Goal: Information Seeking & Learning: Compare options

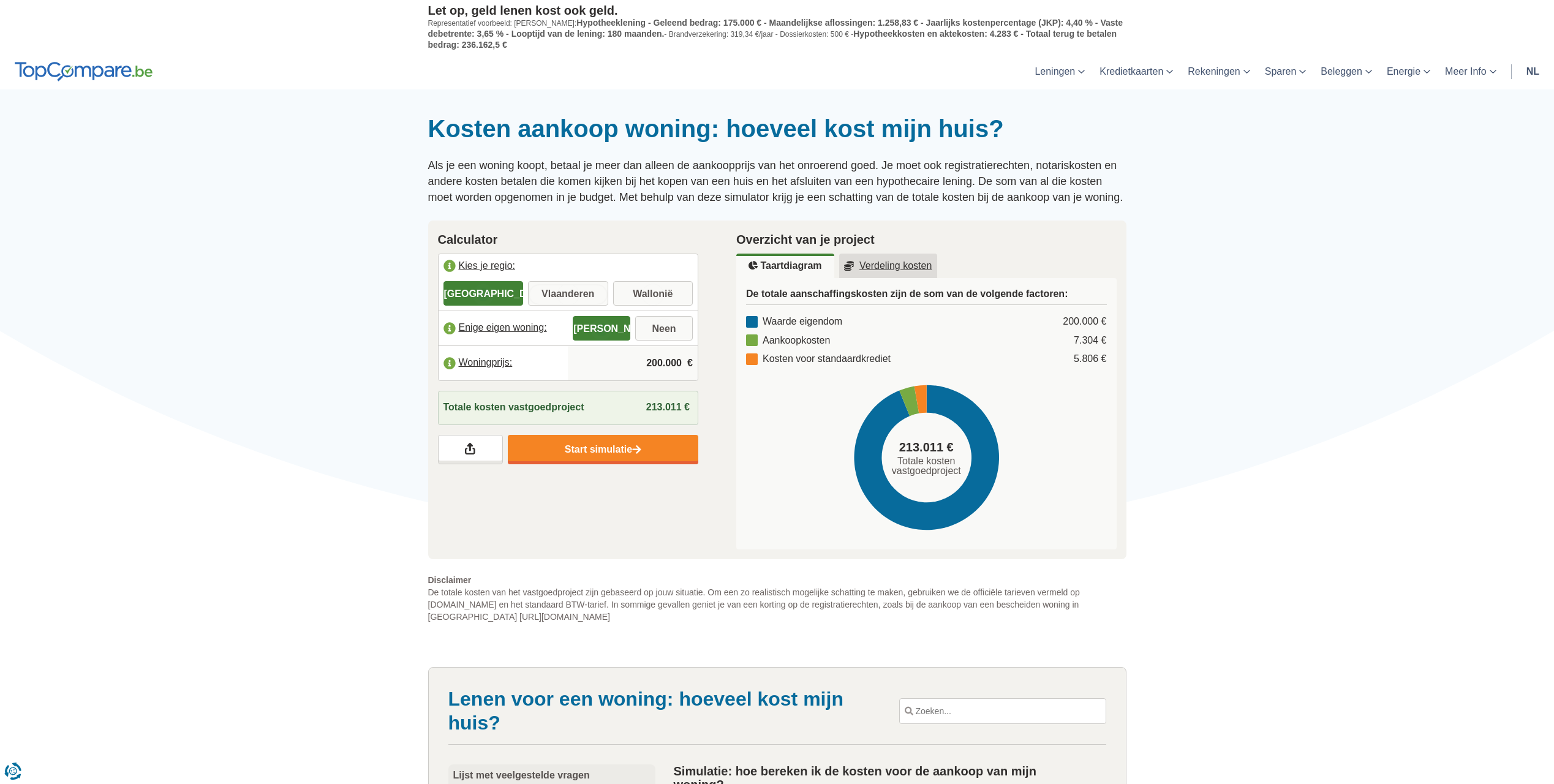
click at [555, 288] on input "Vlaanderen" at bounding box center [568, 294] width 80 height 22
radio input "true"
click at [646, 365] on input "200.000" at bounding box center [633, 363] width 120 height 33
drag, startPoint x: 648, startPoint y: 363, endPoint x: 701, endPoint y: 355, distance: 53.6
click at [701, 355] on div "Calculator [GEOGRAPHIC_DATA] je regio: [GEOGRAPHIC_DATA] [GEOGRAPHIC_DATA] [GEO…" at bounding box center [568, 347] width 299 height 254
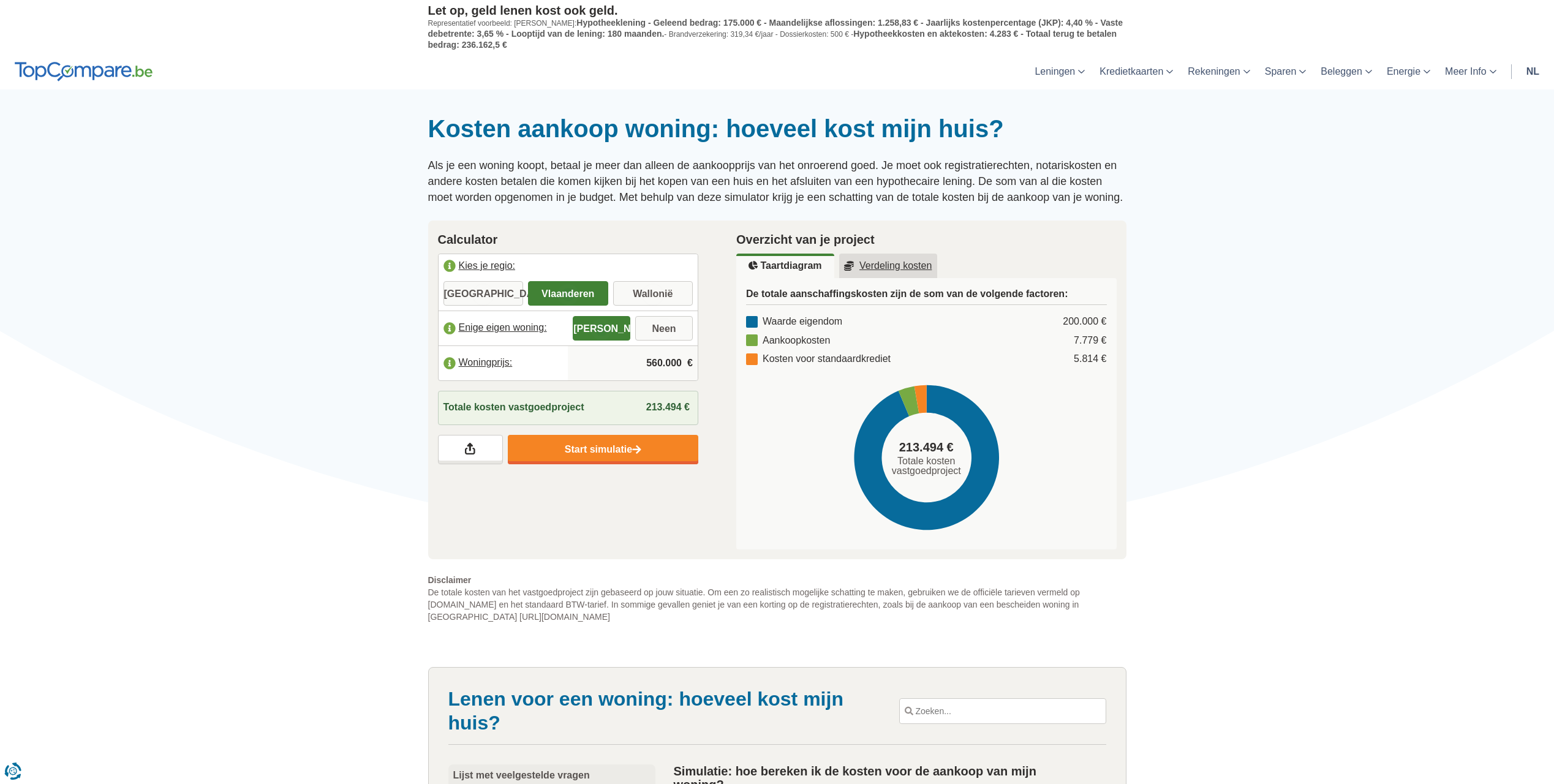
type input "560.000"
click at [668, 368] on input "560.000" at bounding box center [633, 363] width 120 height 33
click at [881, 259] on link "Verdeling kosten" at bounding box center [888, 266] width 98 height 24
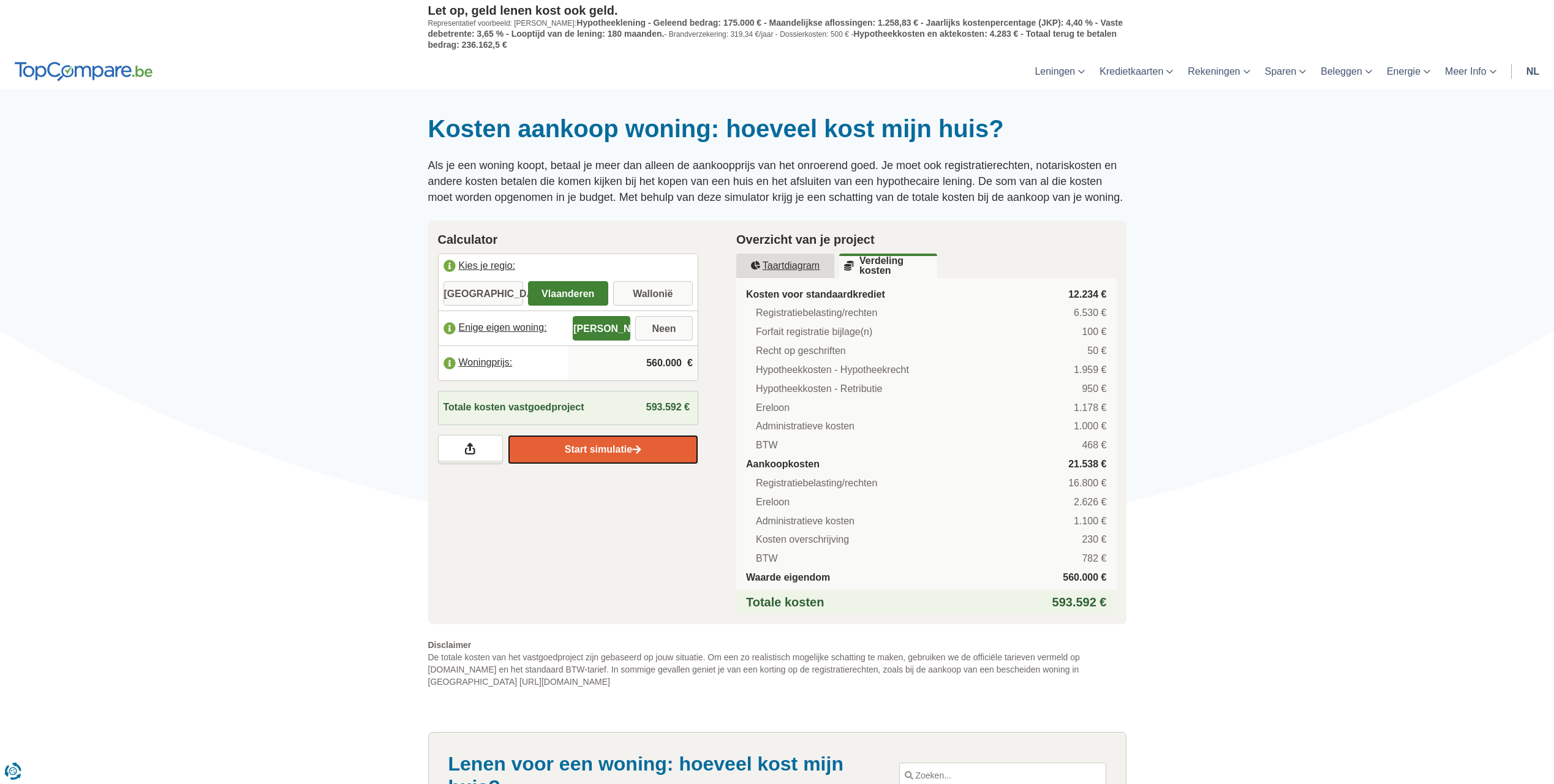
click at [597, 454] on link "Start simulatie" at bounding box center [603, 449] width 191 height 29
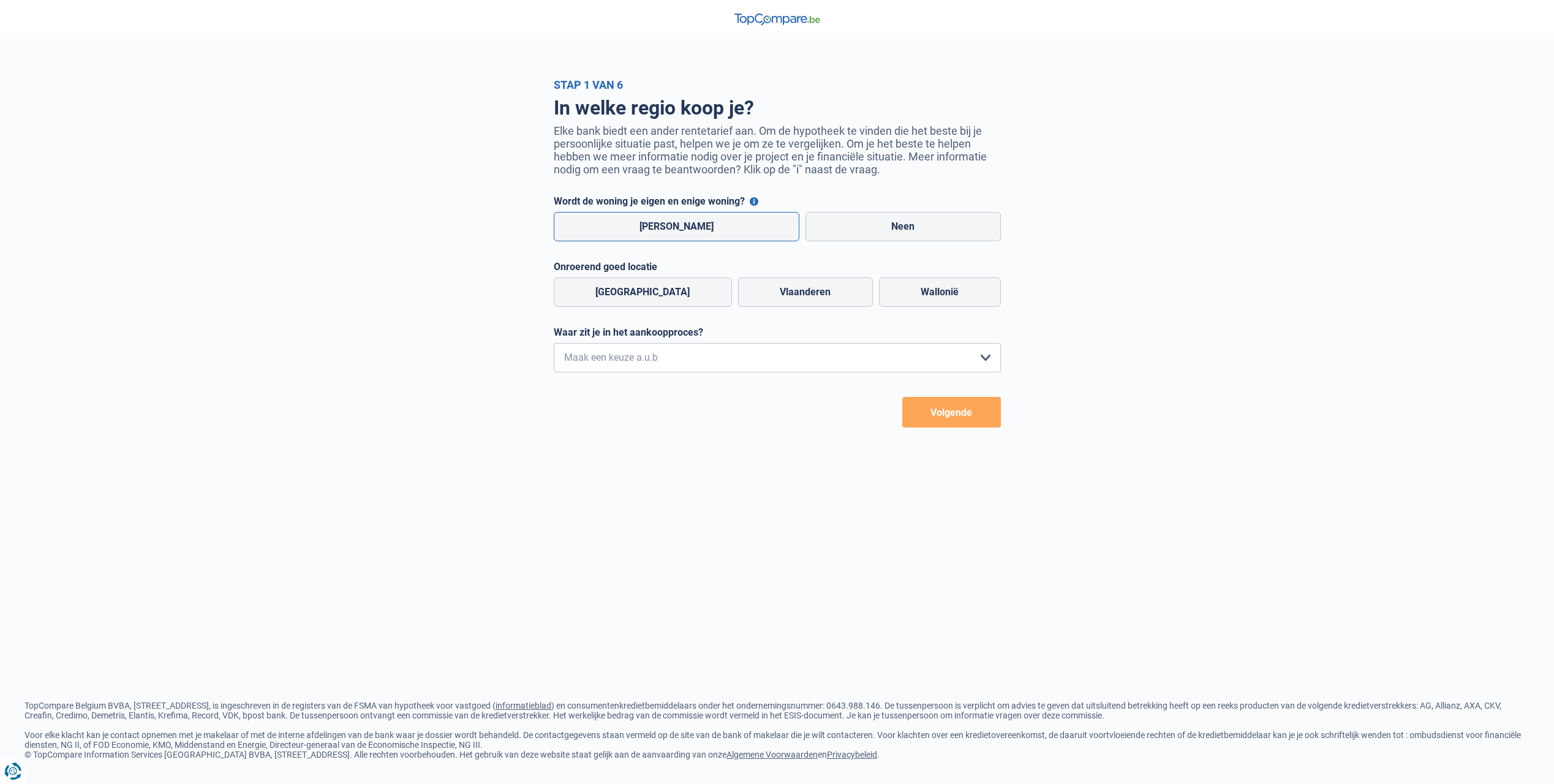
click at [730, 236] on label "[PERSON_NAME]" at bounding box center [676, 226] width 246 height 29
click at [730, 236] on input "[PERSON_NAME]" at bounding box center [676, 226] width 246 height 29
radio input "true"
click at [787, 295] on label "Vlaanderen" at bounding box center [805, 292] width 135 height 29
click at [787, 295] on input "Vlaanderen" at bounding box center [805, 292] width 135 height 29
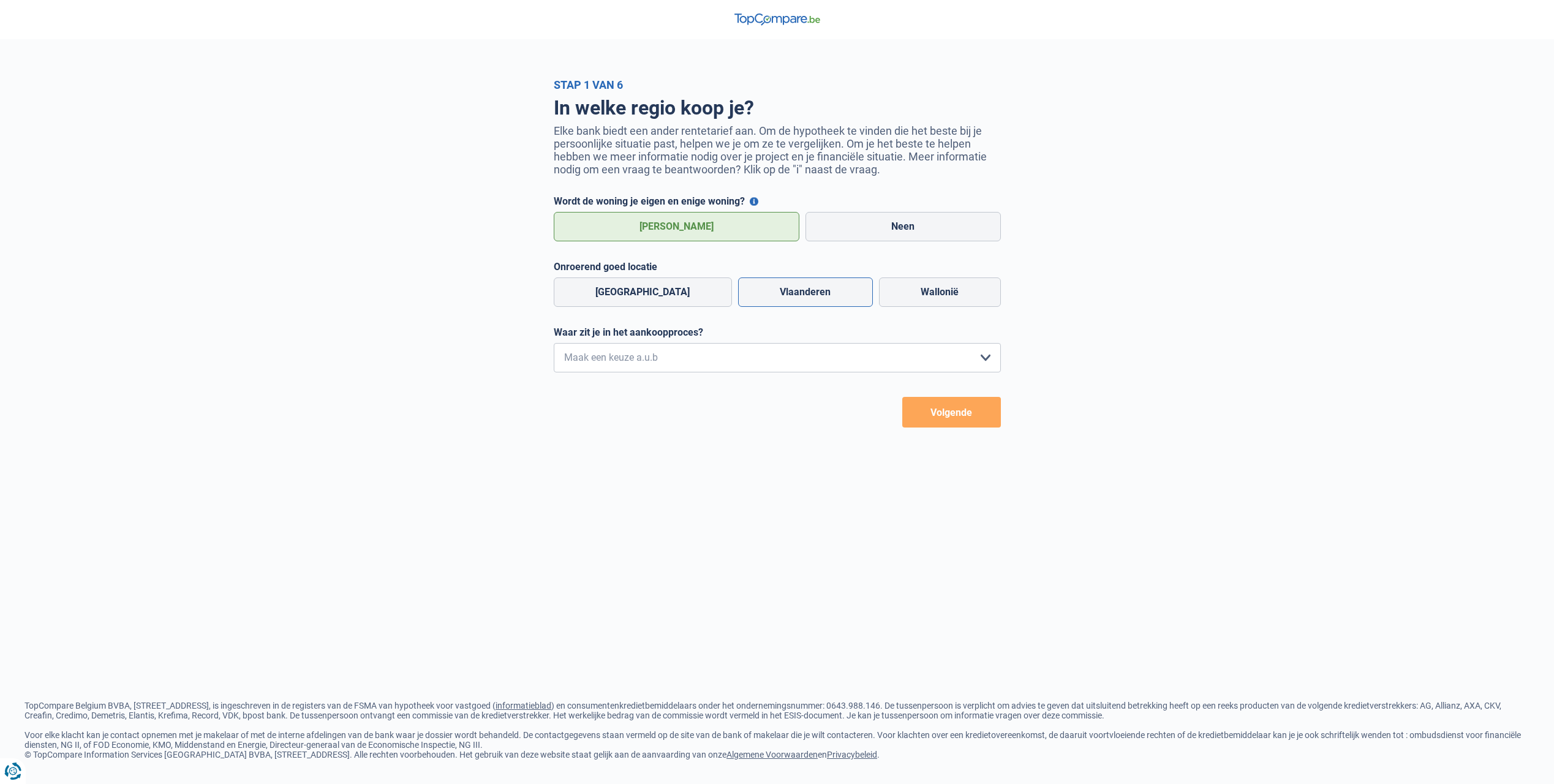
radio input "true"
click at [719, 361] on select "Ik wil me uitsluitend informeren omdat ik op dit moment geen concrete plannen h…" at bounding box center [777, 357] width 447 height 29
select select "1c"
click at [554, 346] on select "Ik wil me uitsluitend informeren omdat ik op dit moment geen concrete plannen h…" at bounding box center [777, 357] width 447 height 29
click at [967, 424] on button "Volgende" at bounding box center [951, 412] width 98 height 31
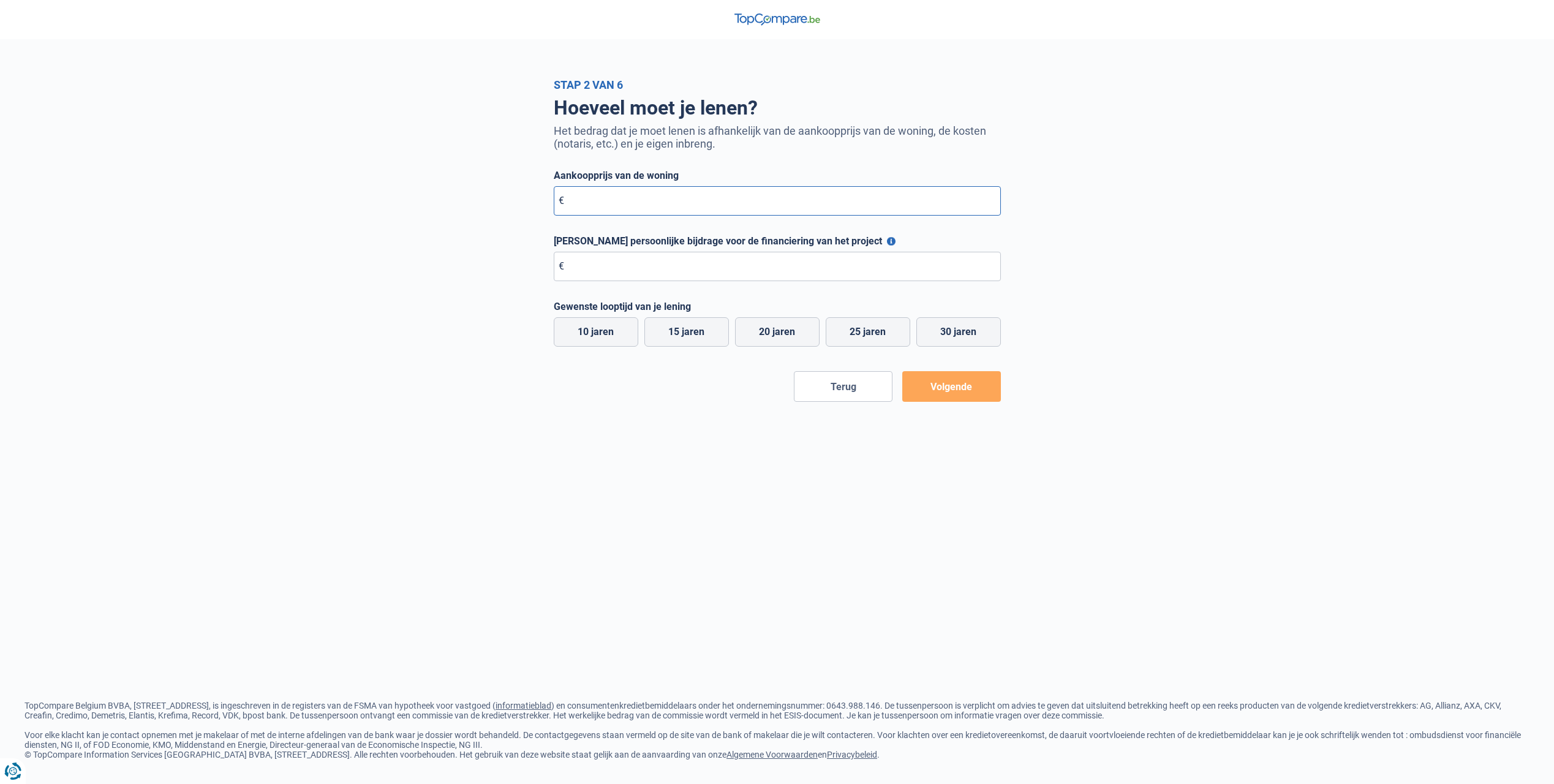
click at [627, 216] on input "Aankoopprijs van de woning" at bounding box center [777, 201] width 447 height 29
type input "560.000"
click at [887, 242] on button "Maximale persoonlijke bijdrage voor de financiering van het project" at bounding box center [891, 241] width 9 height 9
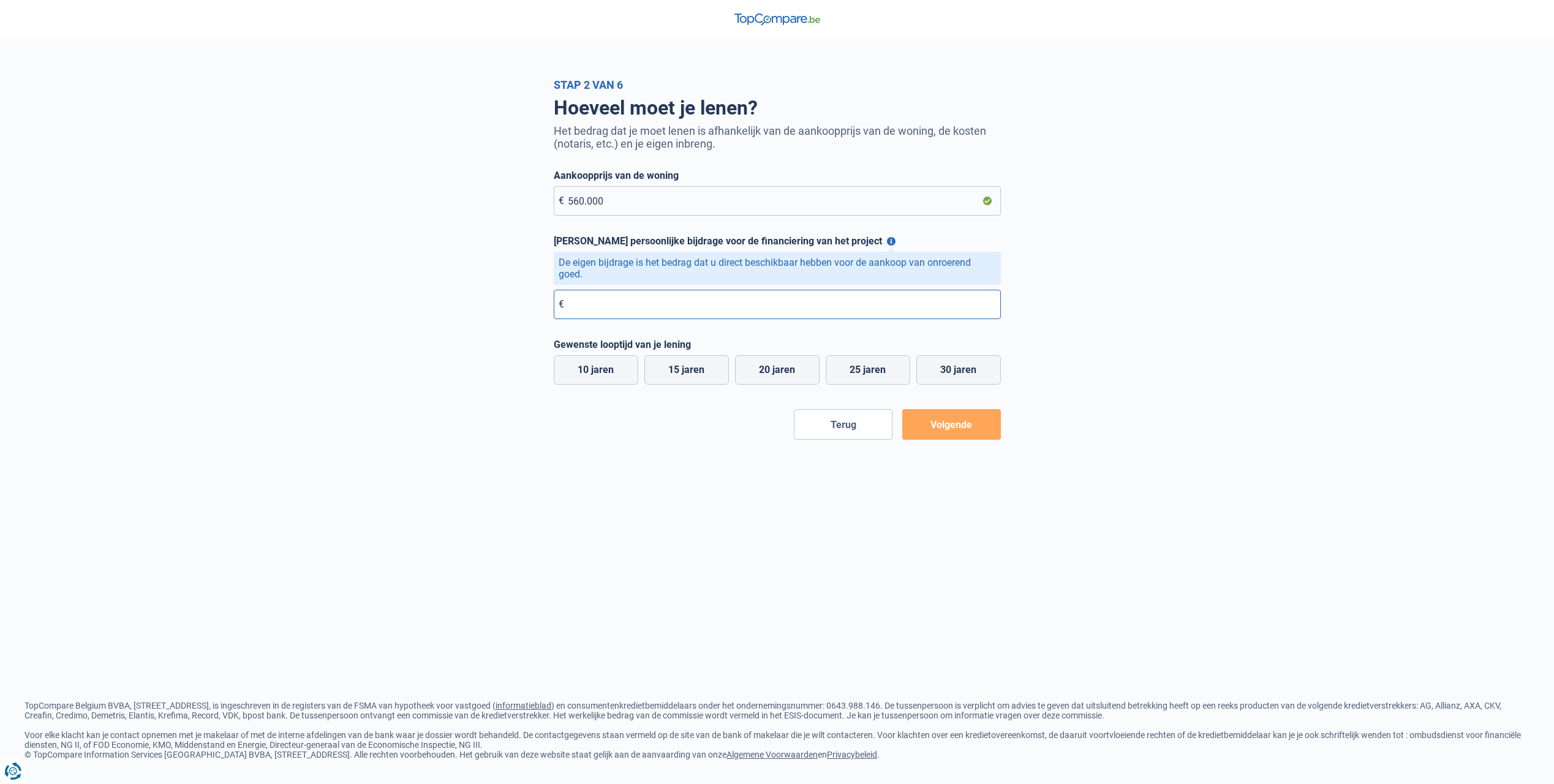
click at [705, 301] on input "Maximale persoonlijke bijdrage voor de financiering van het project" at bounding box center [777, 304] width 447 height 29
type input "525.000"
click at [776, 380] on label "20 jaren" at bounding box center [777, 370] width 85 height 29
click at [776, 380] on input "20 jaren" at bounding box center [777, 370] width 85 height 29
radio input "true"
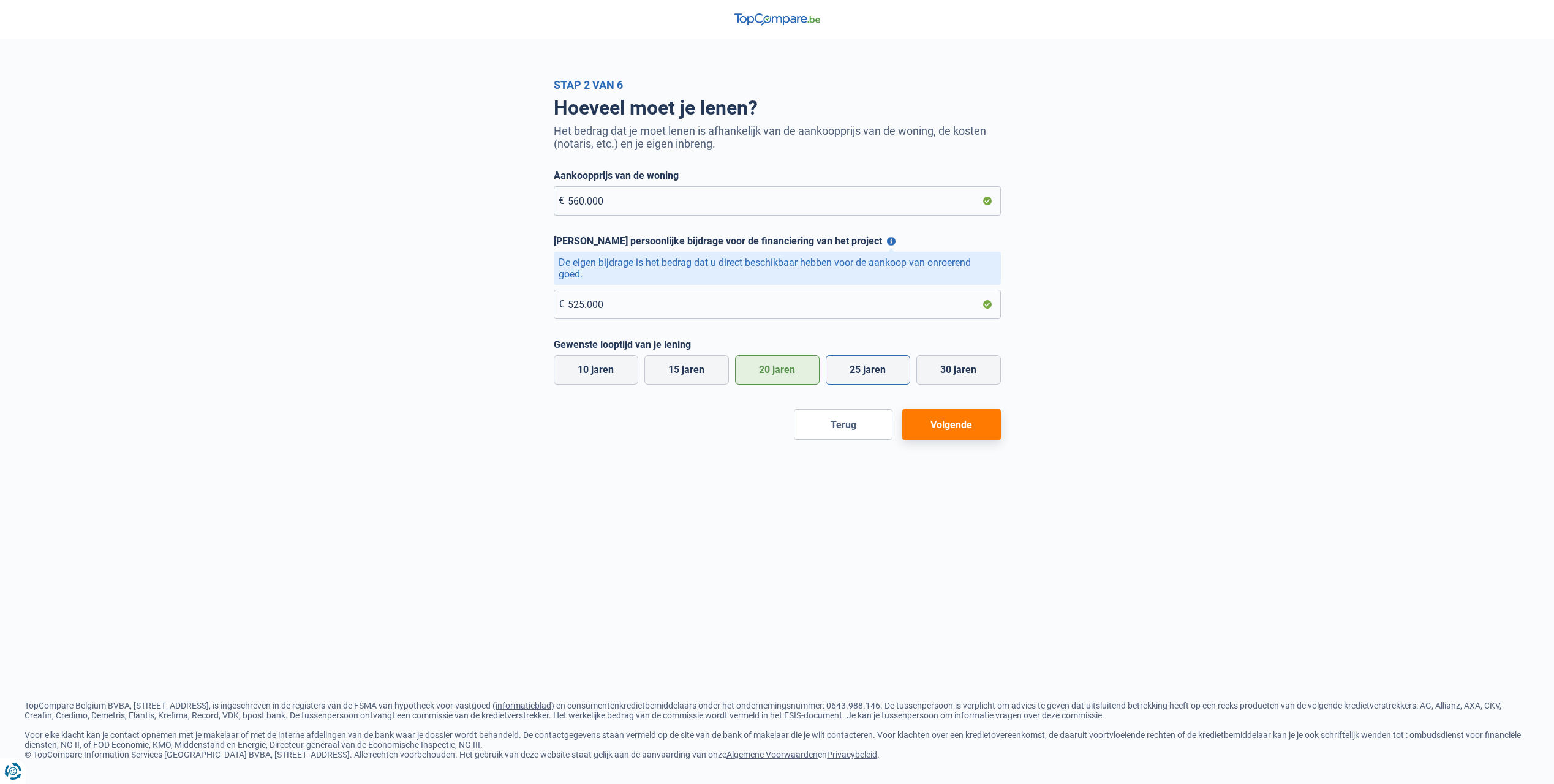
click at [880, 376] on label "25 jaren" at bounding box center [868, 370] width 85 height 29
click at [880, 376] on input "25 jaren" at bounding box center [868, 370] width 85 height 29
radio input "true"
click at [940, 419] on button "Volgende" at bounding box center [951, 424] width 98 height 31
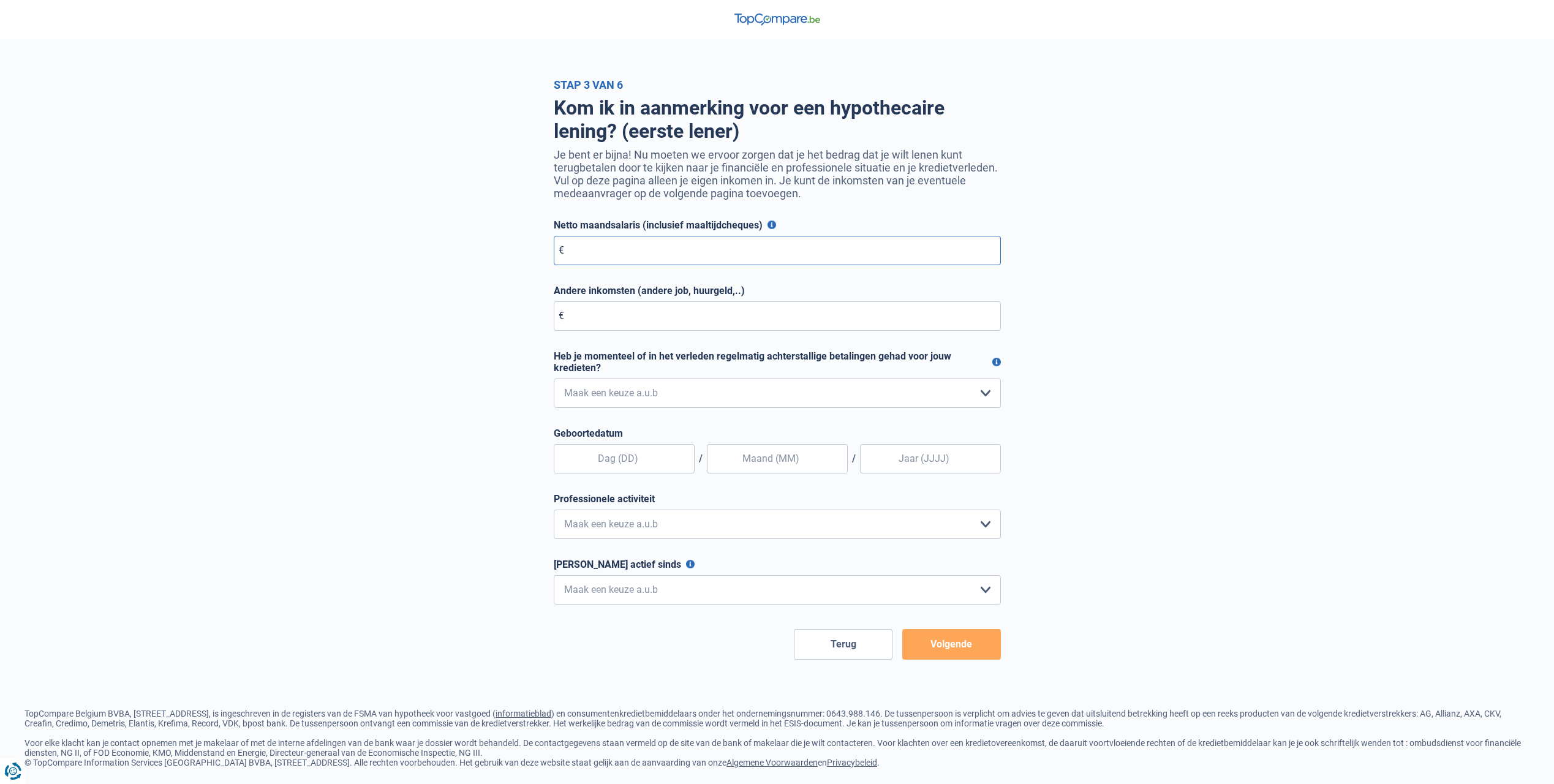
click at [604, 261] on input "Netto maandsalaris (inclusief maaltijdcheques)" at bounding box center [777, 250] width 447 height 29
type input "3.600"
click at [668, 400] on select "Nee, nooit Ja, maar ik heb deze minder dan een jaar geleden afbetaald Ja, maar …" at bounding box center [777, 393] width 447 height 29
select select "0"
click at [554, 381] on select "Nee, nooit Ja, maar ik heb deze minder dan een jaar geleden afbetaald Ja, maar …" at bounding box center [777, 393] width 447 height 29
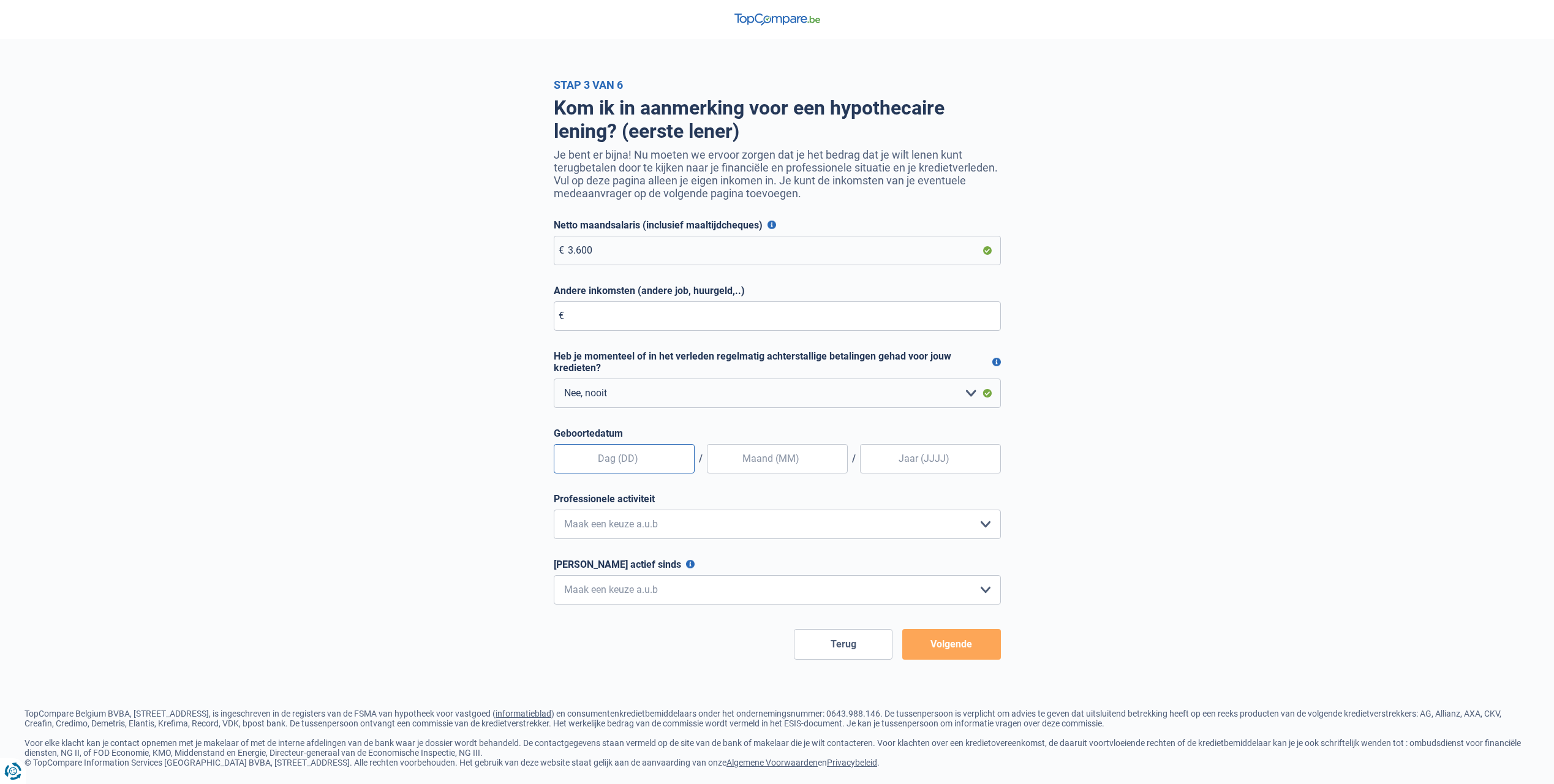
click at [614, 468] on input "text" at bounding box center [624, 458] width 141 height 29
type input "08"
type input "05"
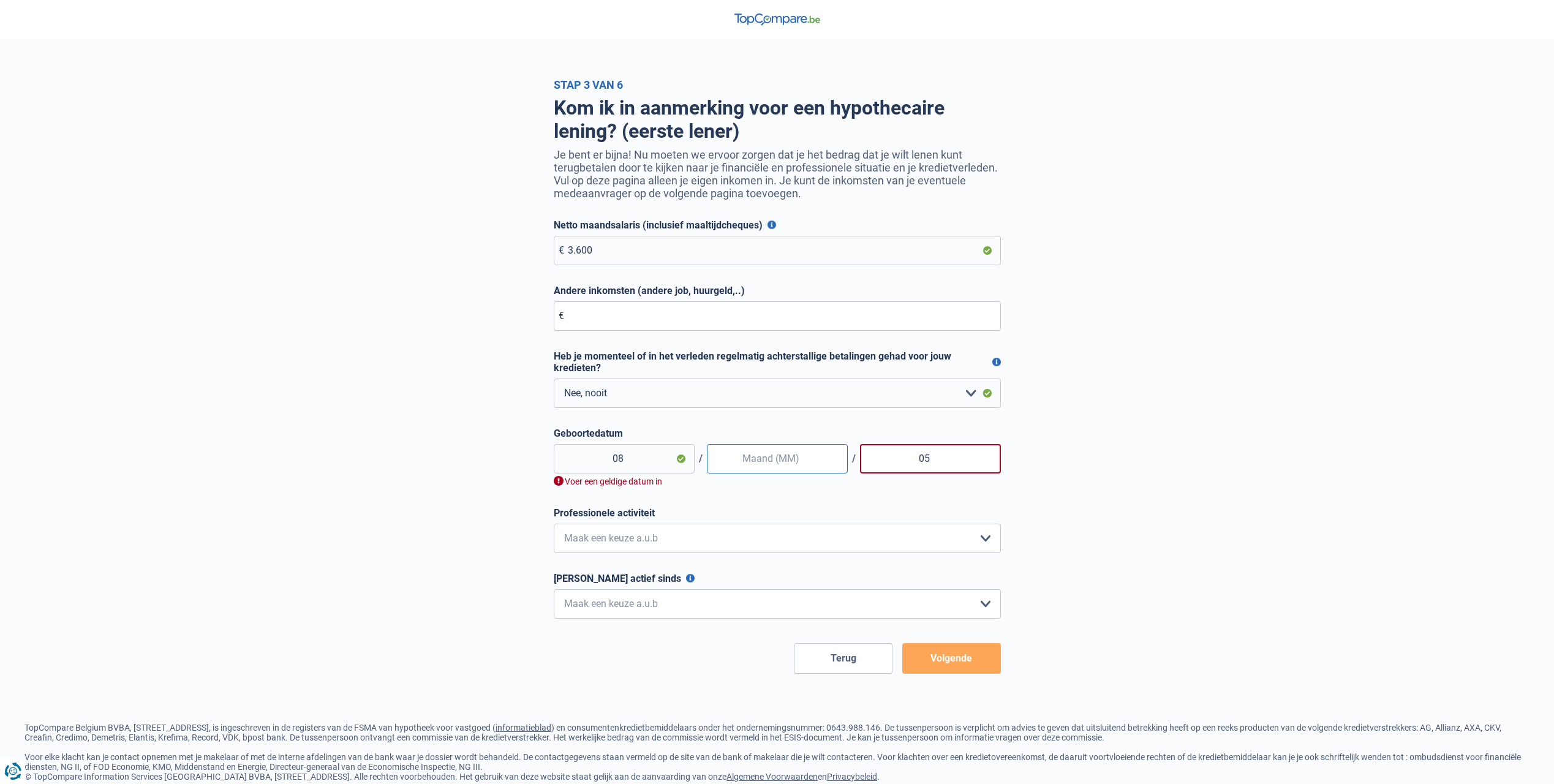
click at [749, 467] on input "text" at bounding box center [777, 458] width 141 height 29
type input "05"
click at [935, 468] on input "05" at bounding box center [930, 458] width 141 height 29
type input "0"
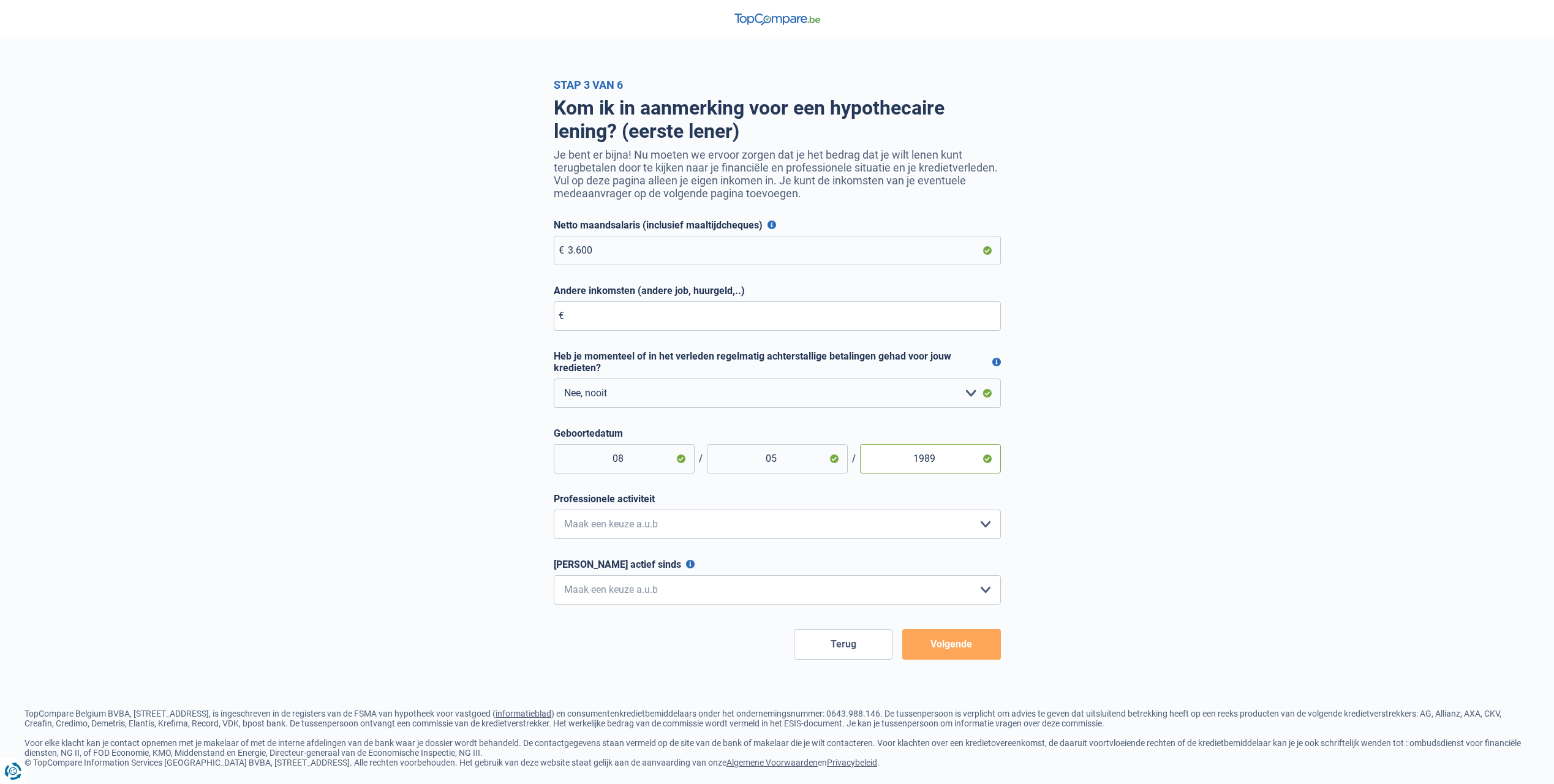
type input "1989"
click at [826, 533] on select "Bediende Arbeider Ambtenaar Zelfstandige Bedrijfsleider Gepensioneerde Vrij ber…" at bounding box center [777, 524] width 447 height 29
select select "privateEmployee"
click at [554, 512] on select "Bediende Arbeider Ambtenaar Zelfstandige Bedrijfsleider Gepensioneerde Vrij ber…" at bounding box center [777, 524] width 447 height 29
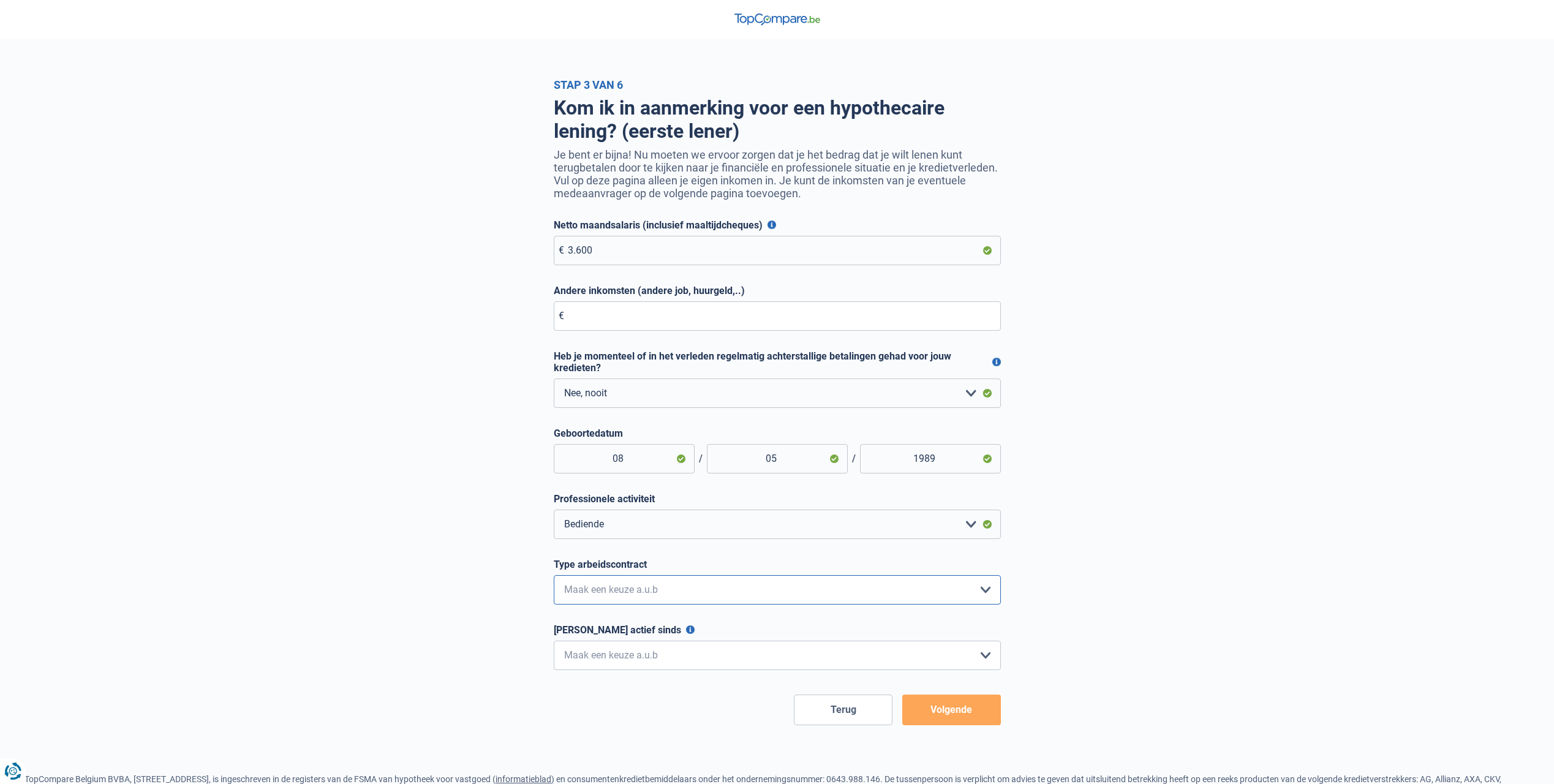
click at [636, 601] on select "Interimcontract Arbeidsovereenkomst van onbepaalde duur Arbeidsovereenkomst van…" at bounding box center [777, 589] width 447 height 29
select select "permanent"
click at [554, 577] on select "Interimcontract Arbeidsovereenkomst van onbepaalde duur Arbeidsovereenkomst van…" at bounding box center [777, 589] width 447 height 29
click at [639, 654] on select "< 6 maanden 6 - 12 maanden 12 - 24 maanden 24 - 36 maanden > 36 maanden Maak ee…" at bounding box center [777, 655] width 447 height 29
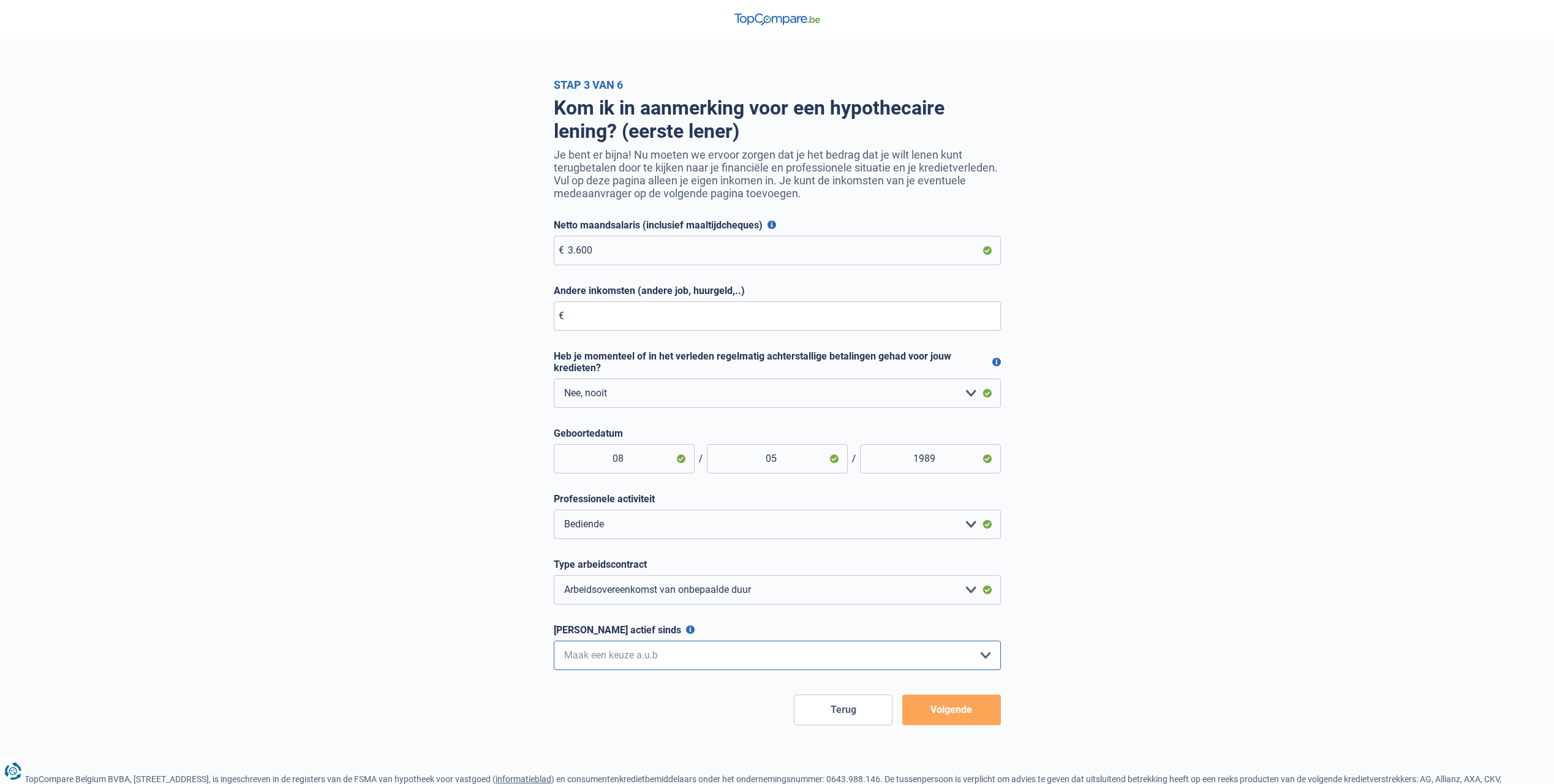
drag, startPoint x: 654, startPoint y: 655, endPoint x: 646, endPoint y: 672, distance: 18.8
click at [654, 654] on select "< 6 maanden 6 - 12 maanden 12 - 24 maanden 24 - 36 maanden > 36 maanden Maak ee…" at bounding box center [777, 655] width 447 height 29
select select "more36"
click at [554, 643] on select "< 6 maanden 6 - 12 maanden 12 - 24 maanden 24 - 36 maanden > 36 maanden Maak ee…" at bounding box center [777, 655] width 447 height 29
click at [970, 710] on button "Volgende" at bounding box center [951, 709] width 98 height 31
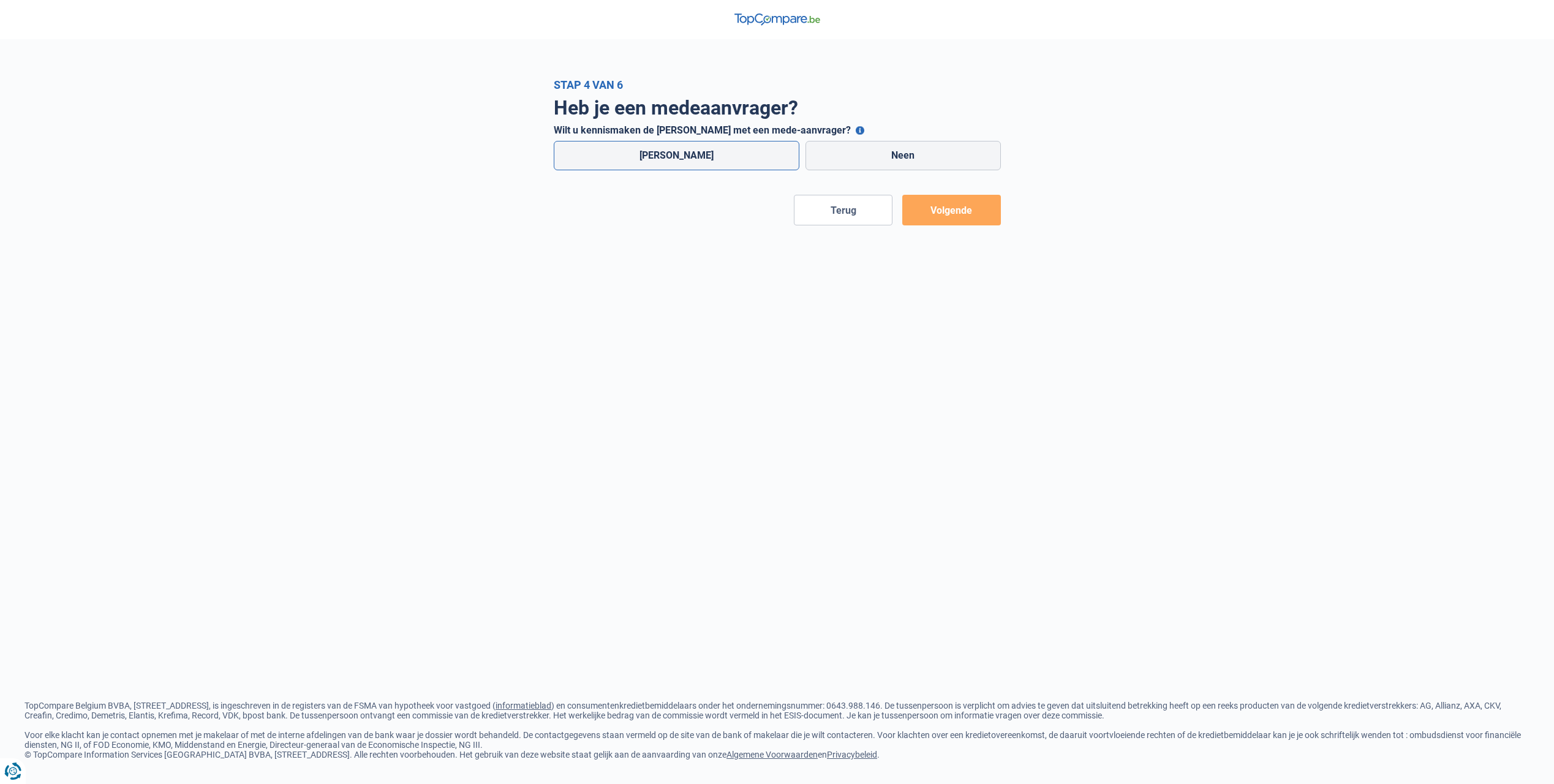
click at [681, 155] on label "[PERSON_NAME]" at bounding box center [676, 155] width 246 height 29
click at [681, 155] on input "[PERSON_NAME]" at bounding box center [676, 155] width 246 height 29
radio input "true"
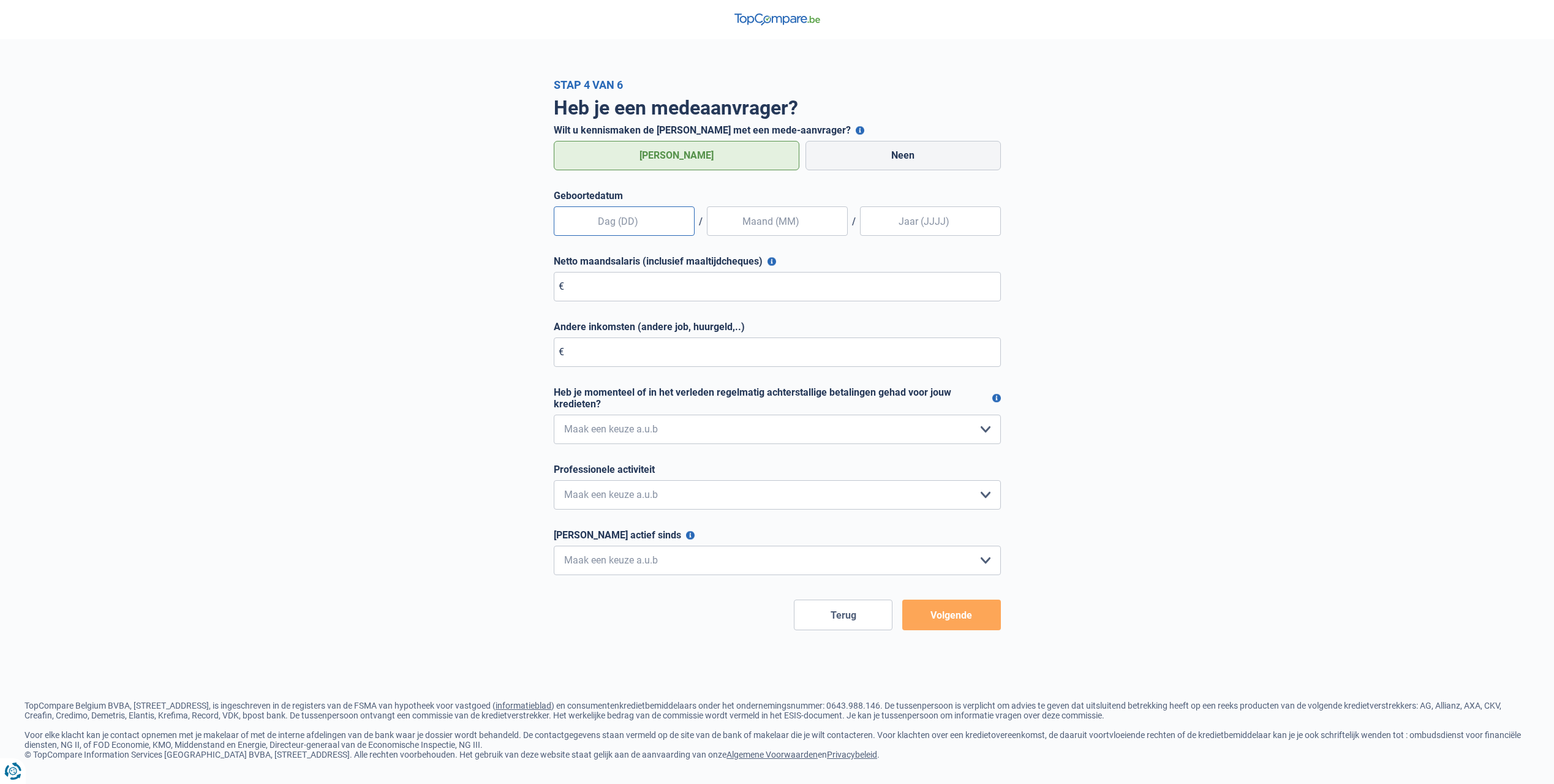
click at [594, 229] on input "text" at bounding box center [624, 221] width 141 height 29
type input "28"
type input "11"
type input "1991"
drag, startPoint x: 617, startPoint y: 288, endPoint x: 623, endPoint y: 285, distance: 6.7
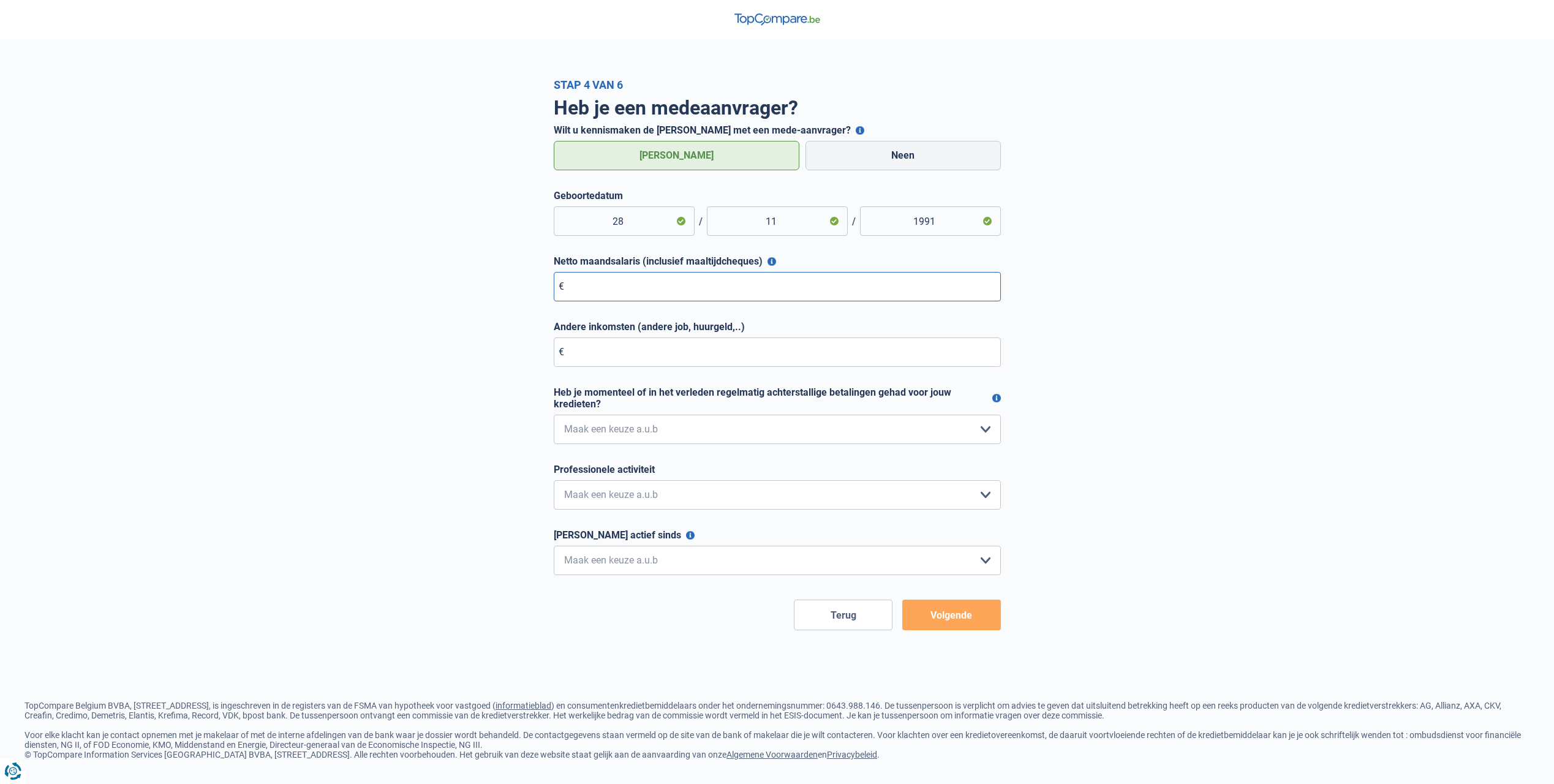
click at [621, 288] on input "Netto maandsalaris (inclusief maaltijdcheques)" at bounding box center [777, 286] width 447 height 29
type input "2.050"
drag, startPoint x: 677, startPoint y: 419, endPoint x: 671, endPoint y: 428, distance: 10.8
click at [677, 419] on select "Nee, nooit Ja, maar ik heb deze minder dan een jaar geleden afbetaald Ja, maar …" at bounding box center [777, 429] width 447 height 29
select select "0"
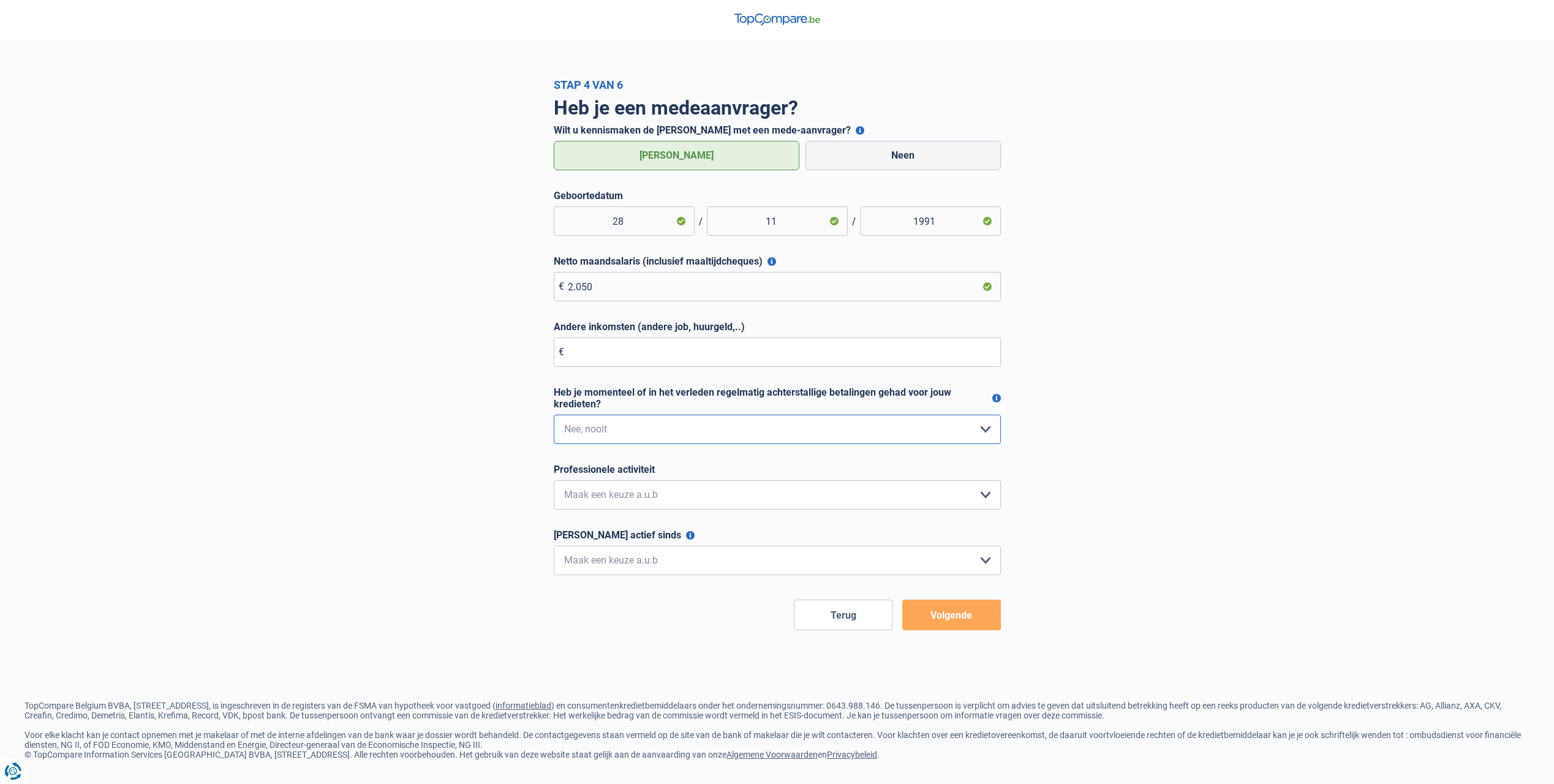
click at [554, 415] on select "Nee, nooit Ja, maar ik heb deze minder dan een jaar geleden afbetaald Ja, maar …" at bounding box center [777, 429] width 447 height 29
click at [612, 484] on select "Bediende Arbeider Ambtenaar Zelfstandige Bedrijfsleider Gepensioneerde Vrij ber…" at bounding box center [777, 494] width 447 height 29
select select "worker"
click at [554, 481] on select "Bediende Arbeider Ambtenaar Zelfstandige Bedrijfsleider Gepensioneerde Vrij ber…" at bounding box center [777, 494] width 447 height 29
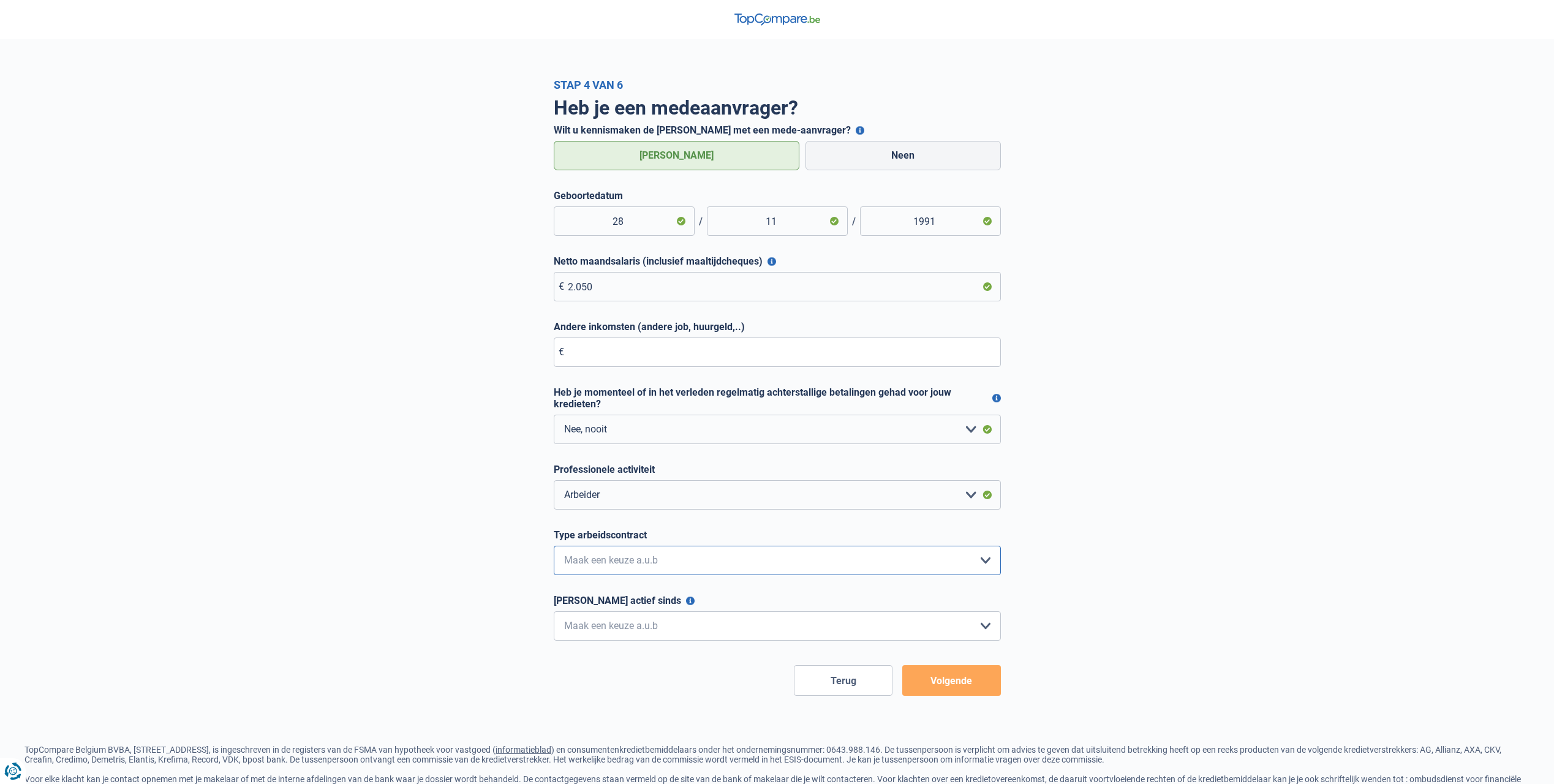
click at [624, 556] on select "Interimcontract Arbeidsovereenkomst van onbepaalde duur Arbeidsovereenkomst van…" at bounding box center [777, 560] width 447 height 29
select select "permanent"
click at [554, 546] on select "Interimcontract Arbeidsovereenkomst van onbepaalde duur Arbeidsovereenkomst van…" at bounding box center [777, 560] width 447 height 29
click at [669, 622] on select "< 6 maanden 6 - 12 maanden 12 - 24 maanden 24 - 36 maanden > 36 maanden Maak ee…" at bounding box center [777, 625] width 447 height 29
select select "less24"
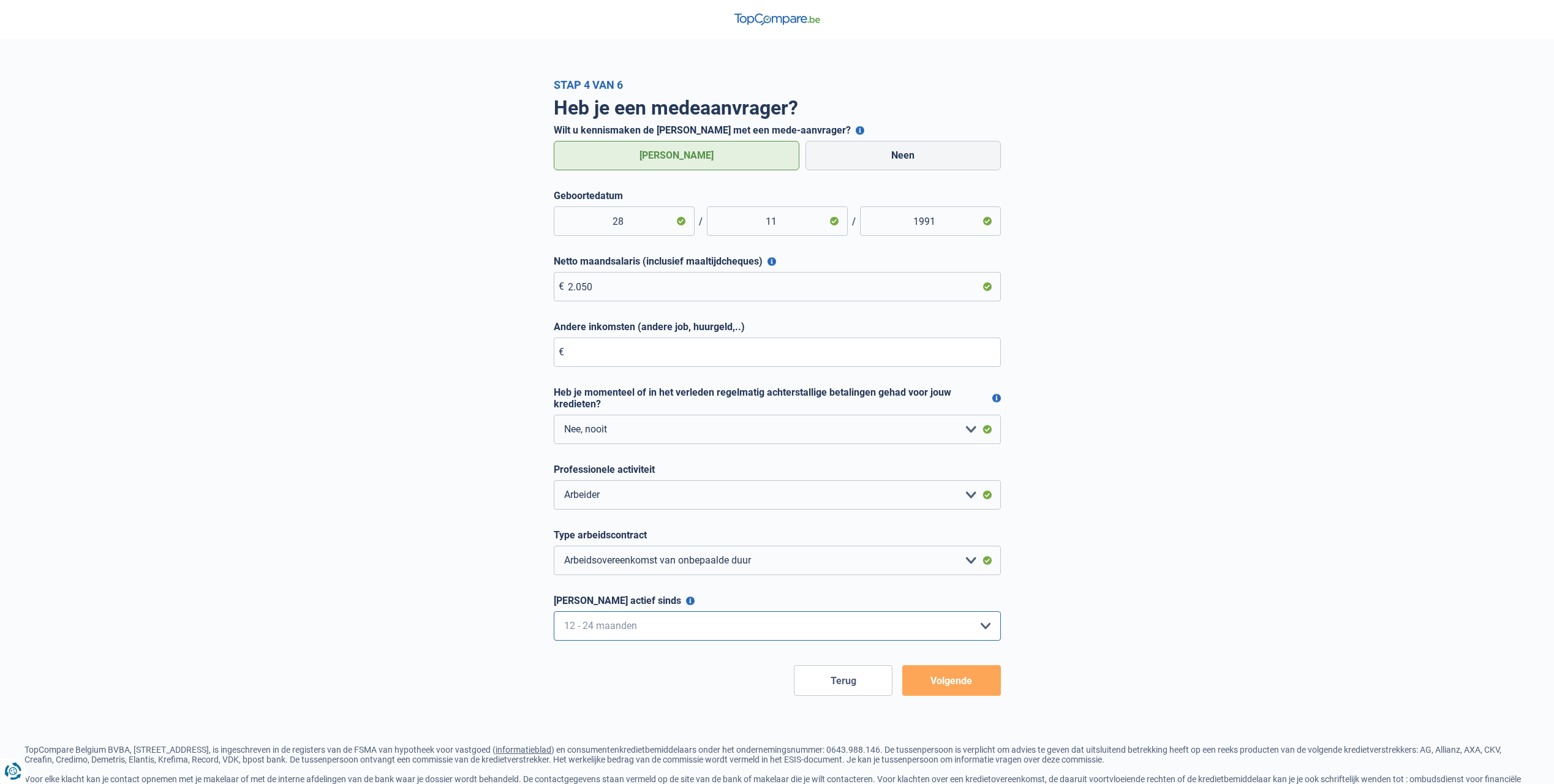
click at [554, 612] on select "< 6 maanden 6 - 12 maanden 12 - 24 maanden 24 - 36 maanden > 36 maanden Maak ee…" at bounding box center [777, 625] width 447 height 29
click at [981, 671] on button "Volgende" at bounding box center [951, 680] width 98 height 31
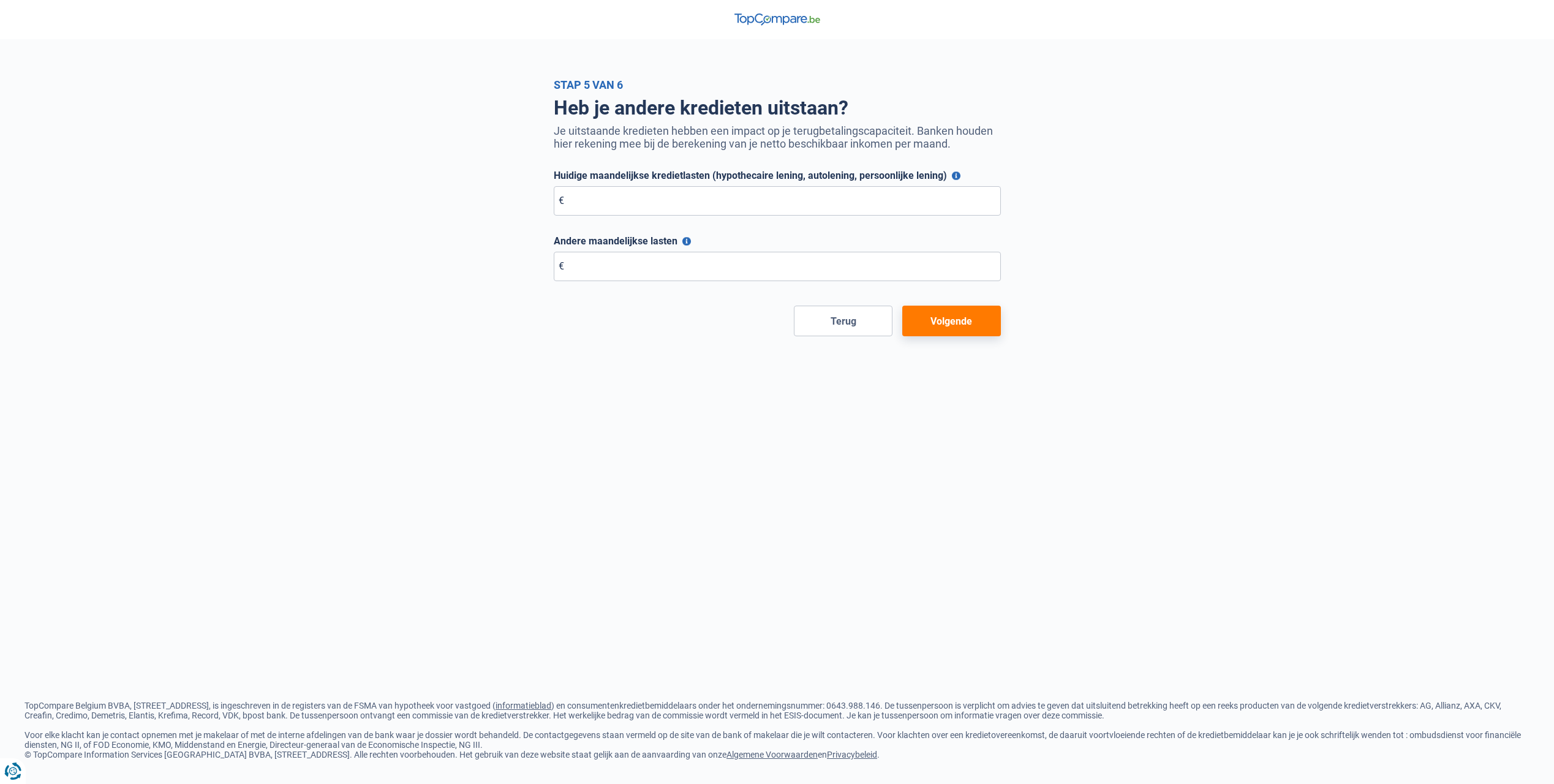
click at [962, 320] on button "Volgende" at bounding box center [951, 321] width 98 height 31
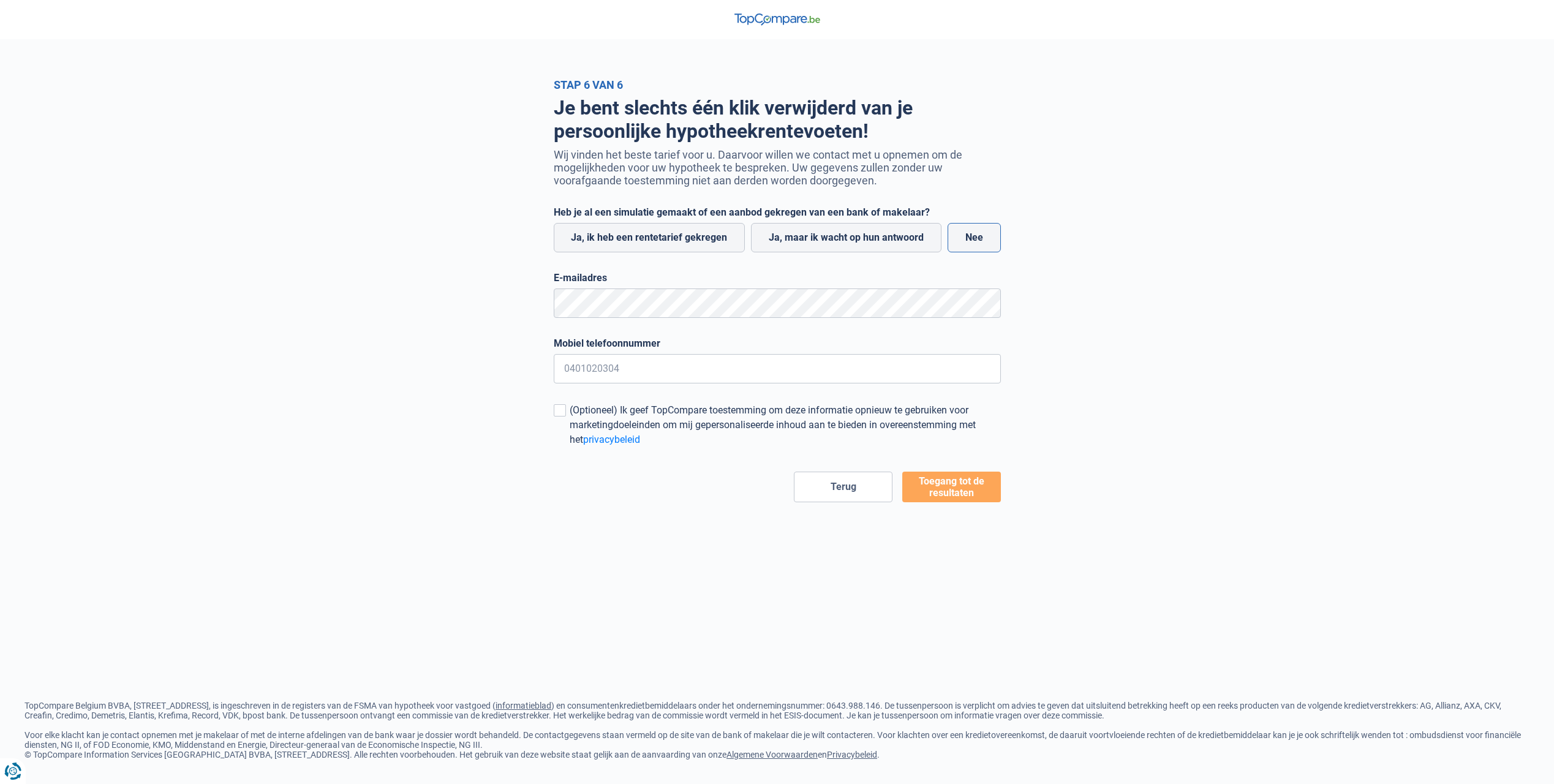
click at [980, 245] on label "Nee" at bounding box center [974, 238] width 53 height 29
click at [980, 245] on input "Nee" at bounding box center [974, 238] width 53 height 29
radio input "true"
click at [974, 486] on button "Toegang tot de resultaten" at bounding box center [951, 486] width 98 height 31
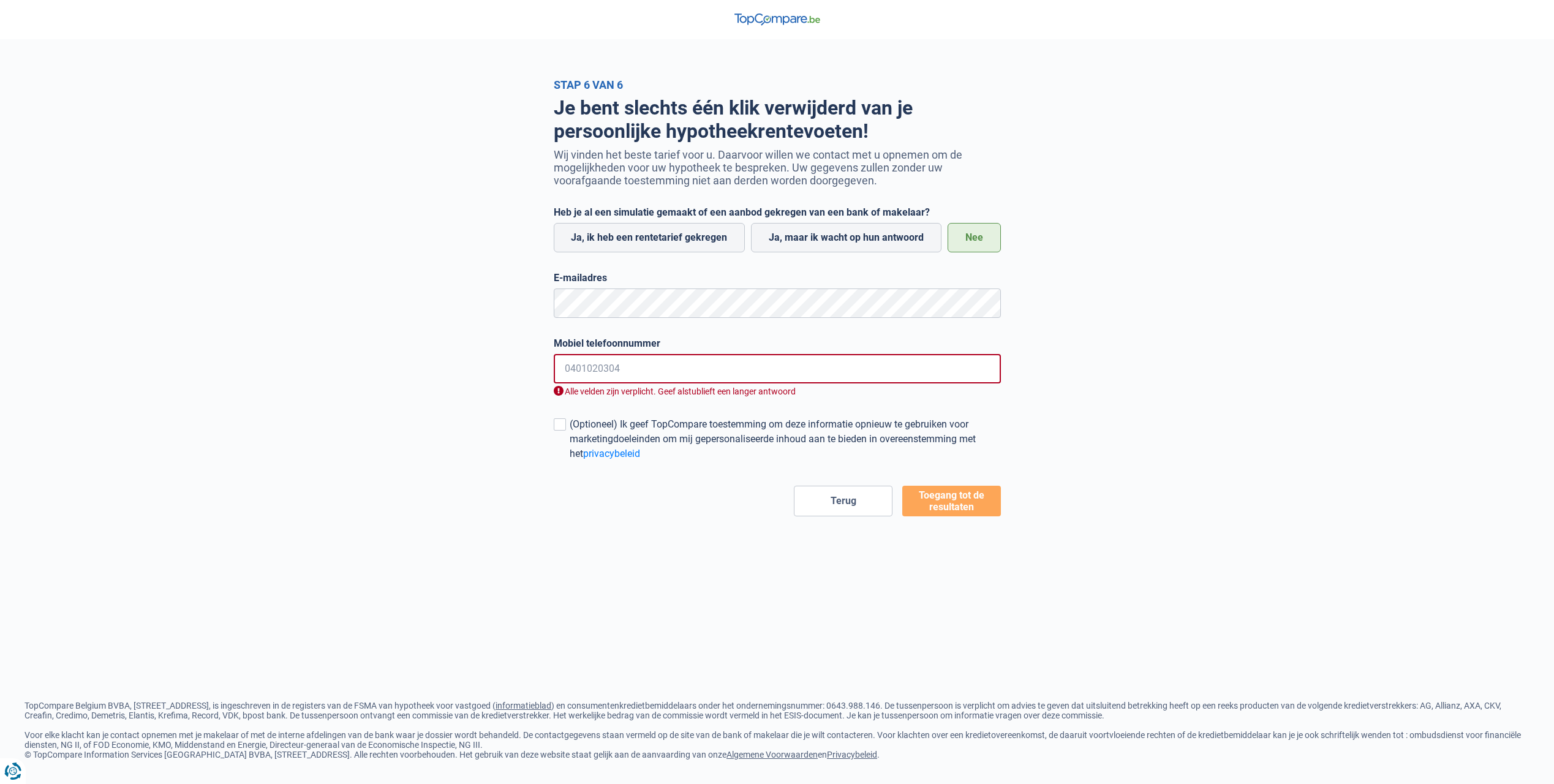
scroll to position [12, 0]
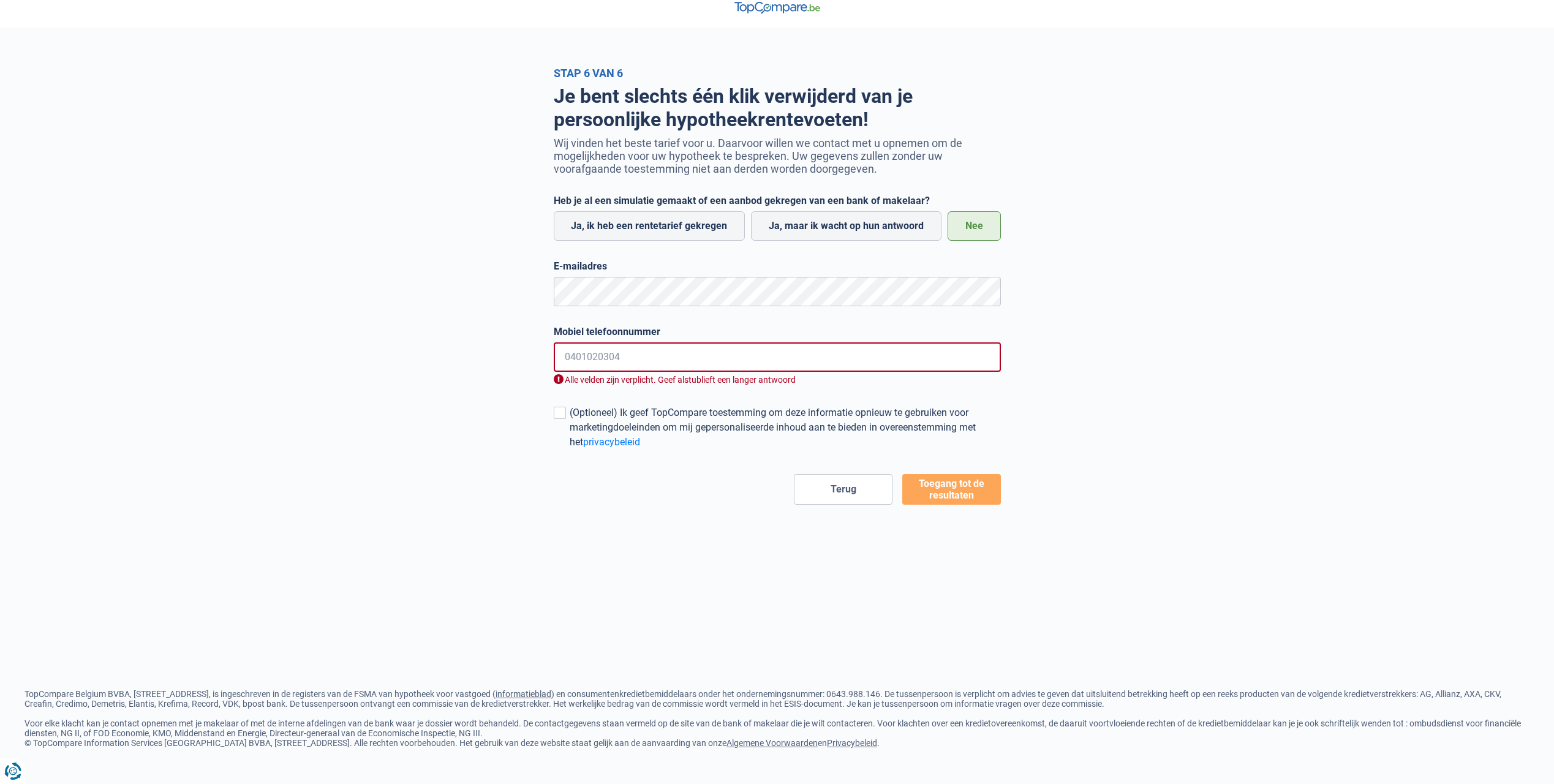
click at [660, 365] on input "Mobiel telefoonnummer" at bounding box center [777, 357] width 447 height 29
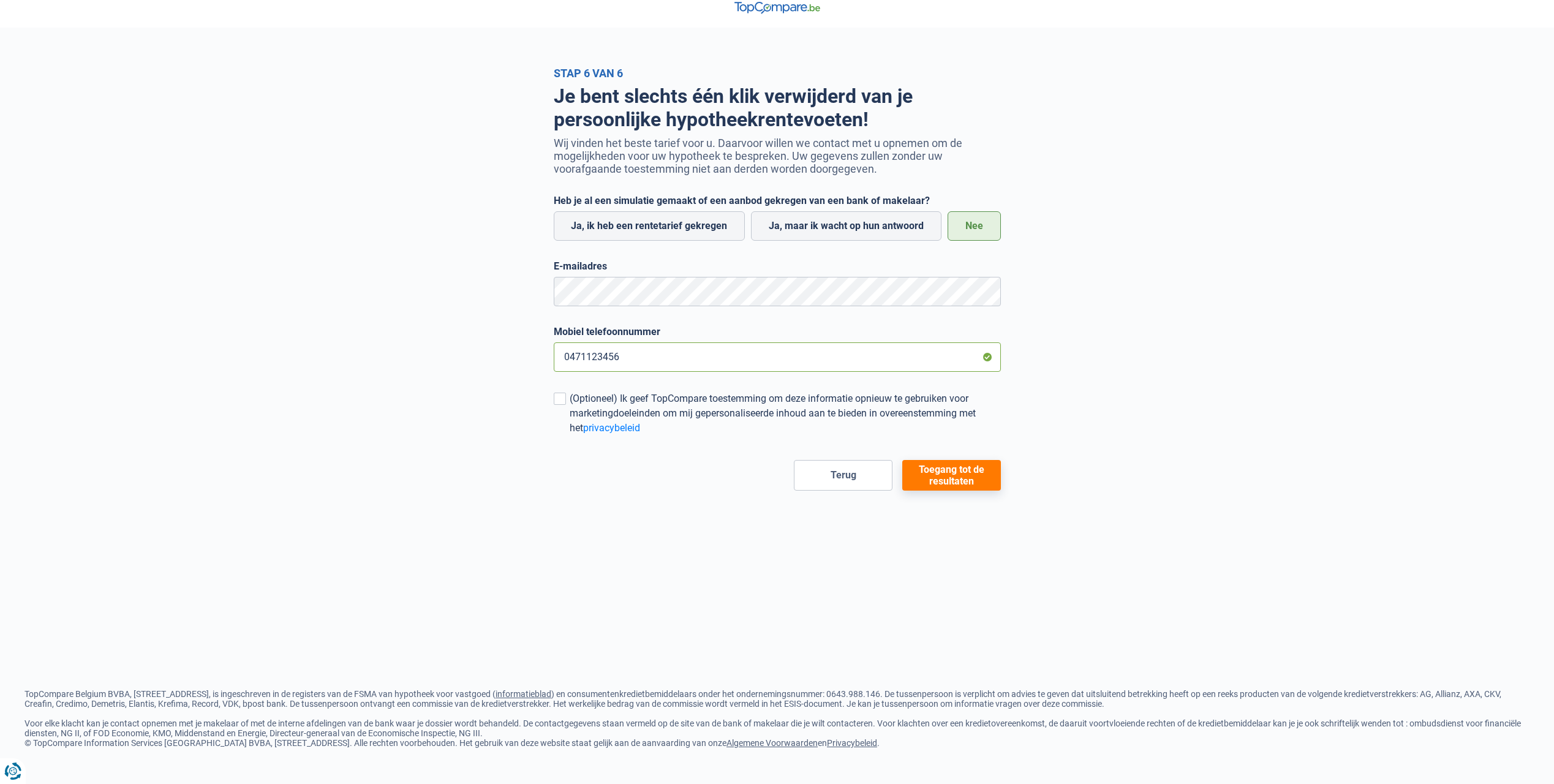
type input "0471123456"
click at [1000, 469] on button "Toegang tot de resultaten" at bounding box center [951, 475] width 98 height 31
